Goal: Transaction & Acquisition: Book appointment/travel/reservation

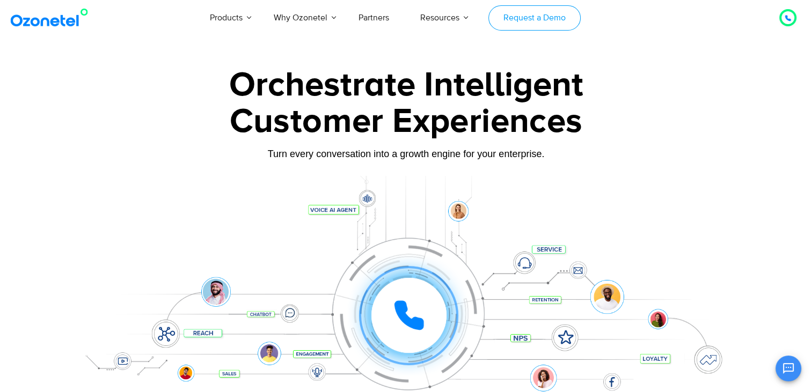
click at [542, 25] on link "Request a Demo" at bounding box center [534, 17] width 92 height 25
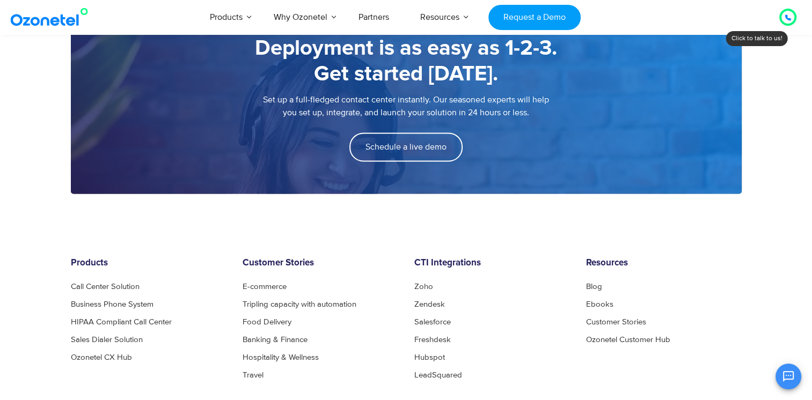
scroll to position [1395, 0]
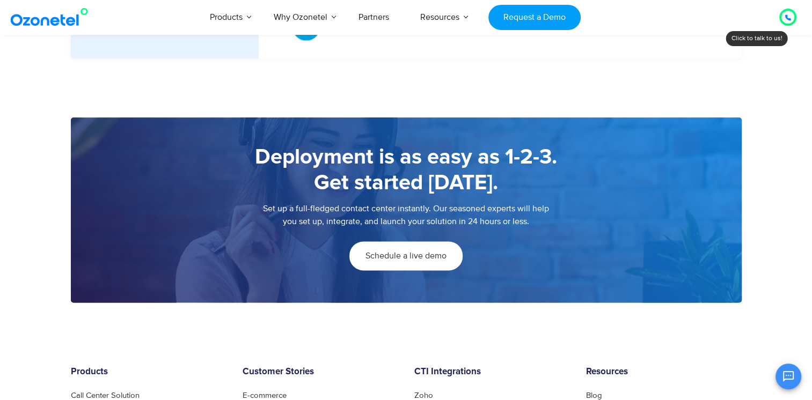
click at [385, 249] on link "Schedule a live demo" at bounding box center [405, 256] width 113 height 29
click at [415, 254] on span "Schedule a live demo" at bounding box center [405, 256] width 81 height 9
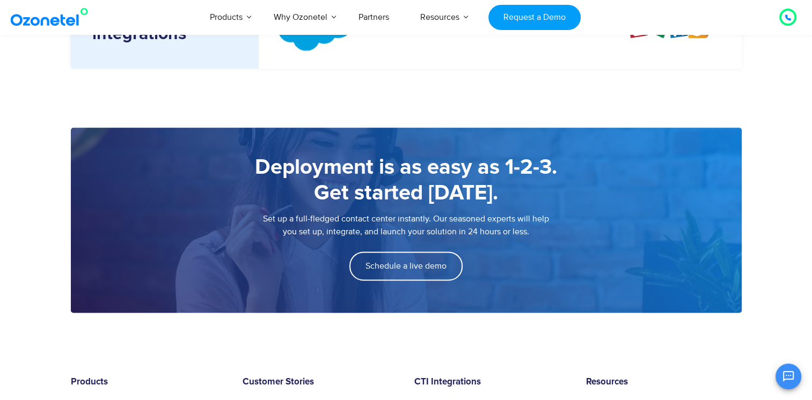
scroll to position [1428, 0]
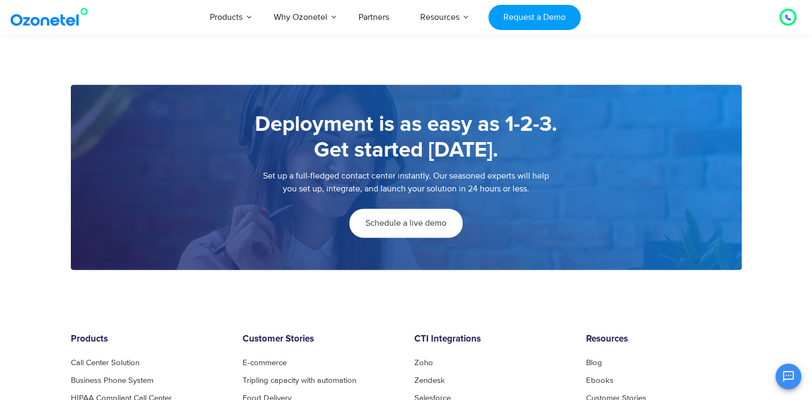
click at [409, 228] on span "Schedule a live demo" at bounding box center [405, 223] width 81 height 9
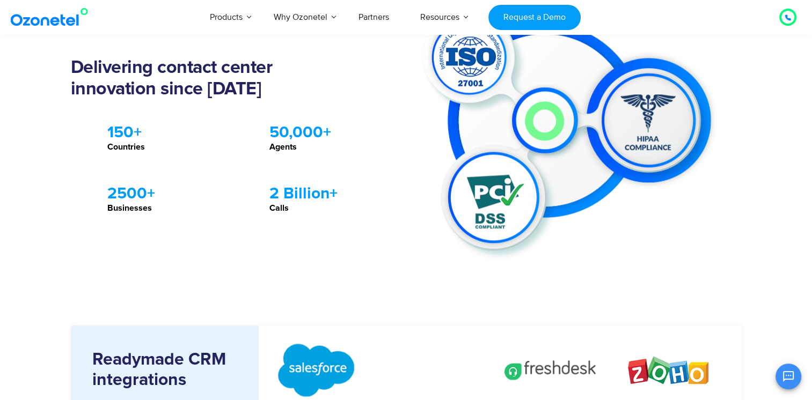
scroll to position [1181, 0]
